Goal: Information Seeking & Learning: Find specific fact

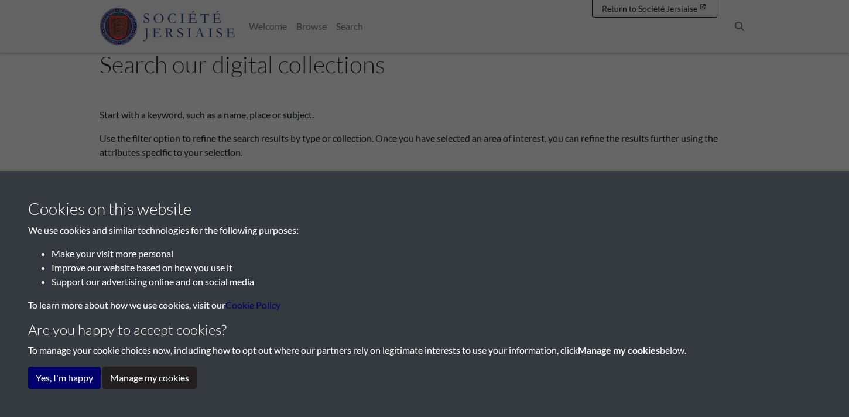
scroll to position [134, 0]
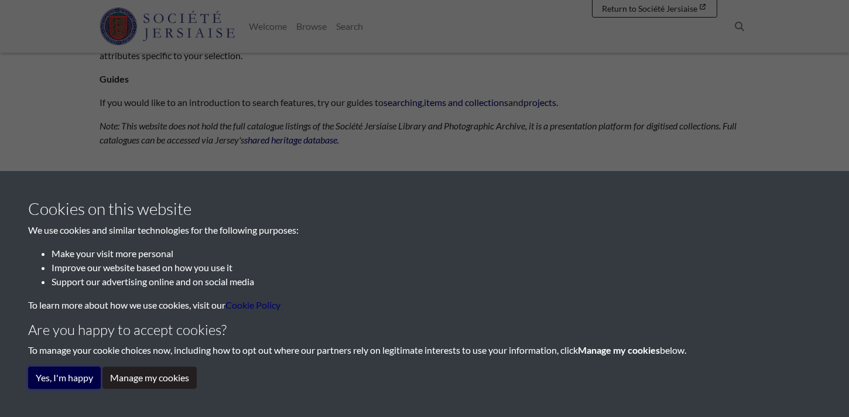
click at [85, 379] on button "Yes, I'm happy" at bounding box center [64, 377] width 73 height 22
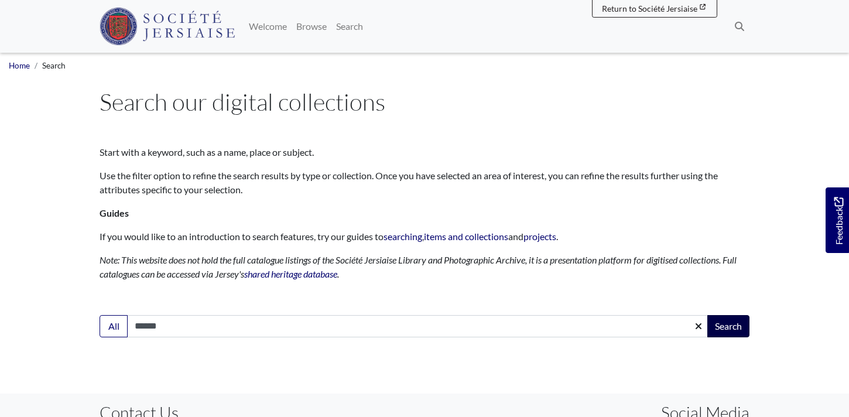
type input "******"
click at [721, 326] on button "Search" at bounding box center [728, 326] width 42 height 22
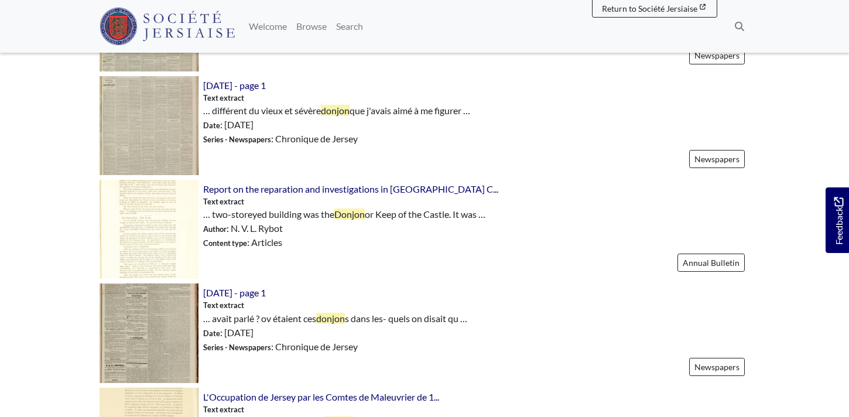
scroll to position [1400, 0]
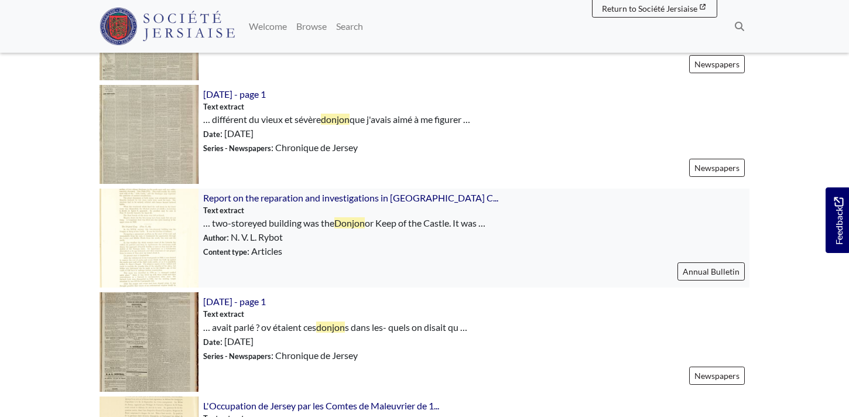
click at [176, 221] on img at bounding box center [149, 238] width 99 height 99
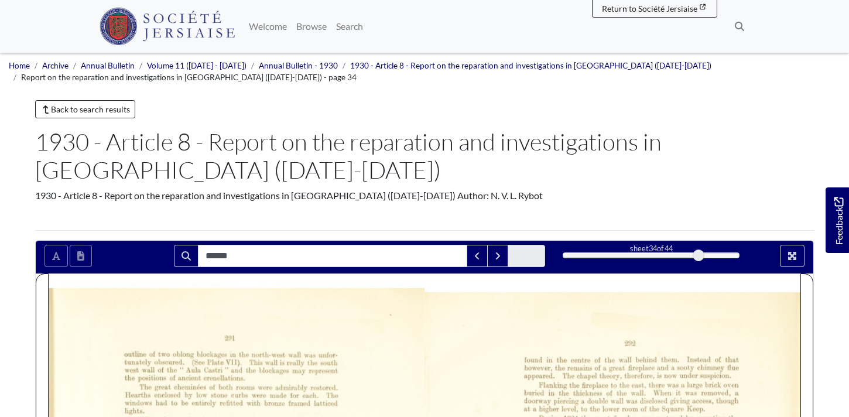
type input "******"
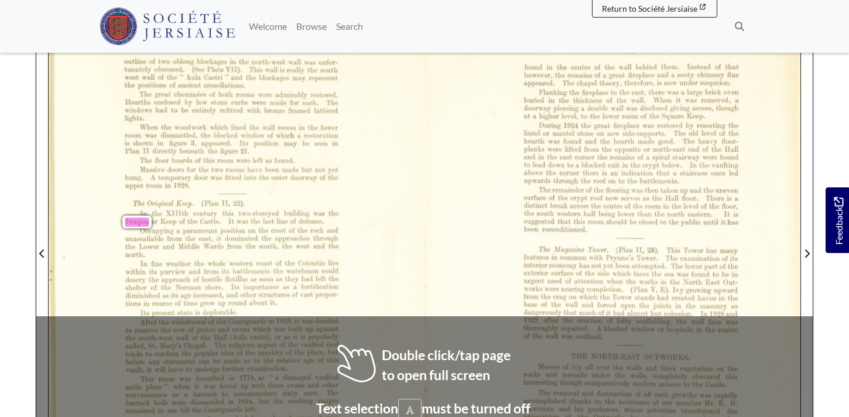
scroll to position [316, 0]
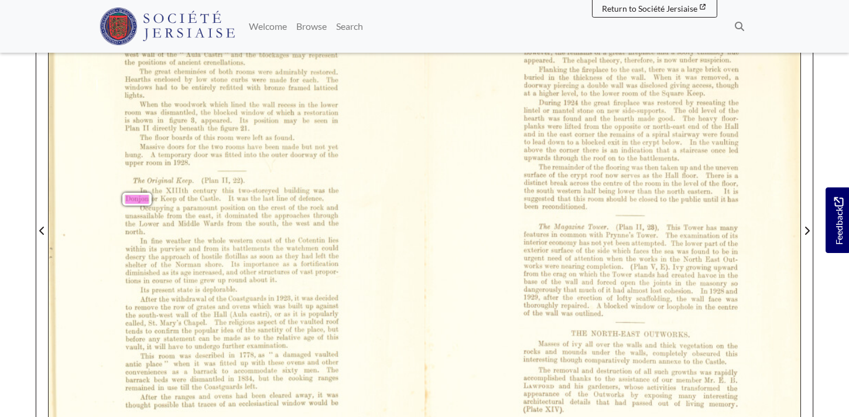
click at [318, 319] on span "vaulted" at bounding box center [311, 321] width 22 height 8
click at [364, 276] on div "291 outline of two oblong blockages in the north-west wall was unfor- tunately …" at bounding box center [237, 230] width 376 height 517
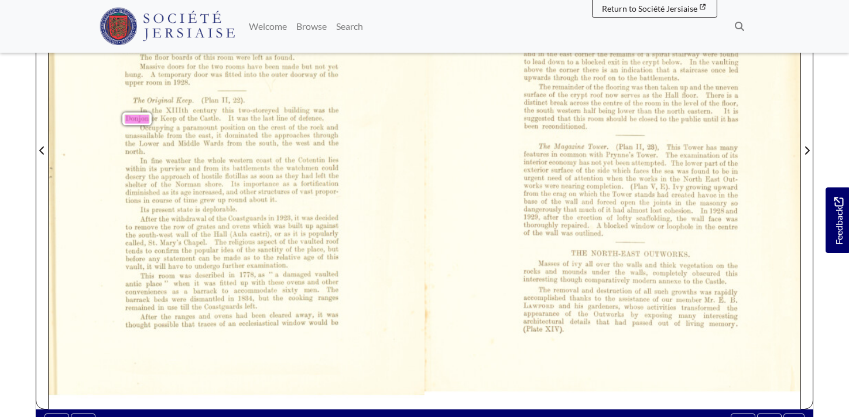
scroll to position [430, 0]
